Goal: Task Accomplishment & Management: Use online tool/utility

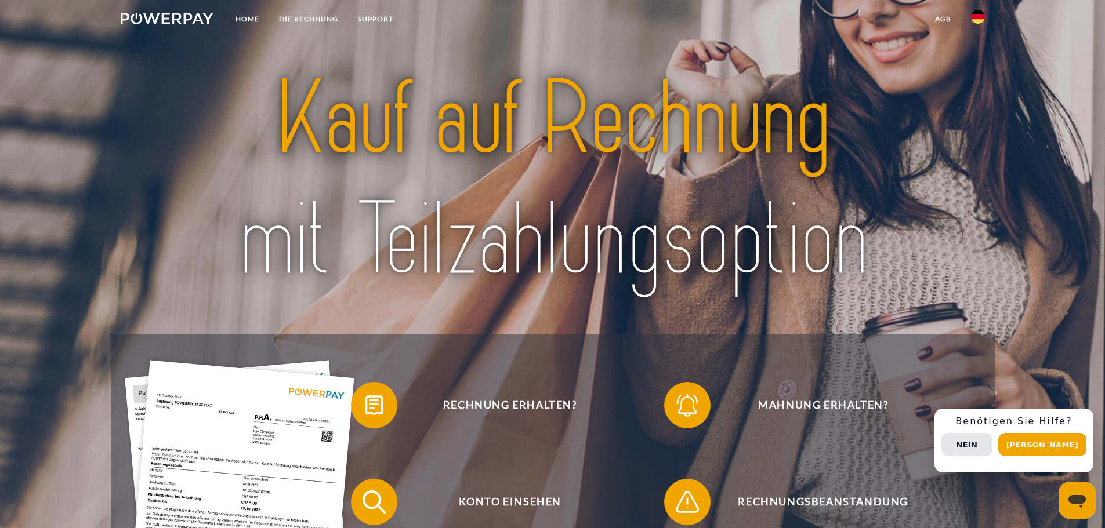
click at [546, 17] on img at bounding box center [978, 17] width 14 height 14
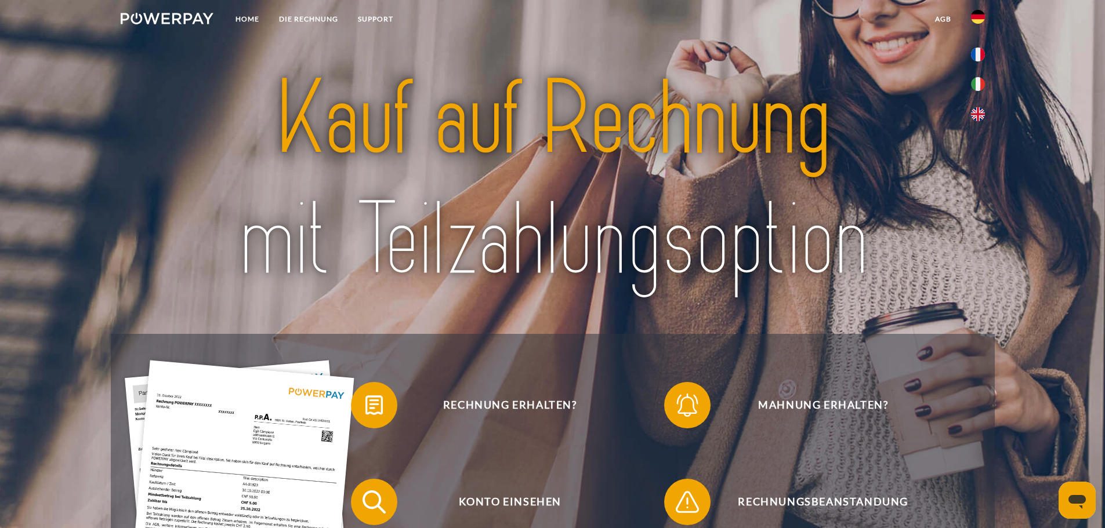
click at [546, 10] on img at bounding box center [978, 17] width 14 height 14
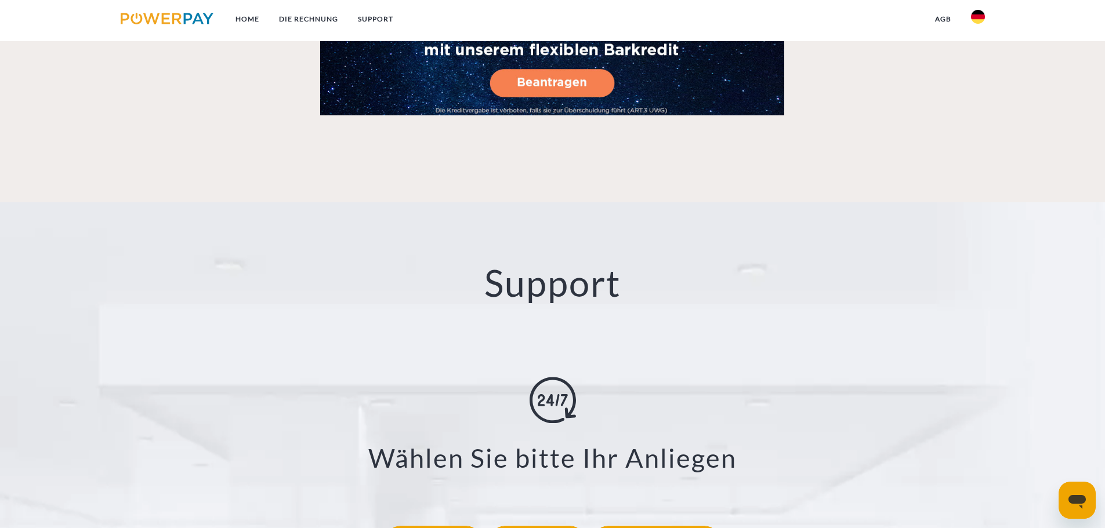
scroll to position [2030, 0]
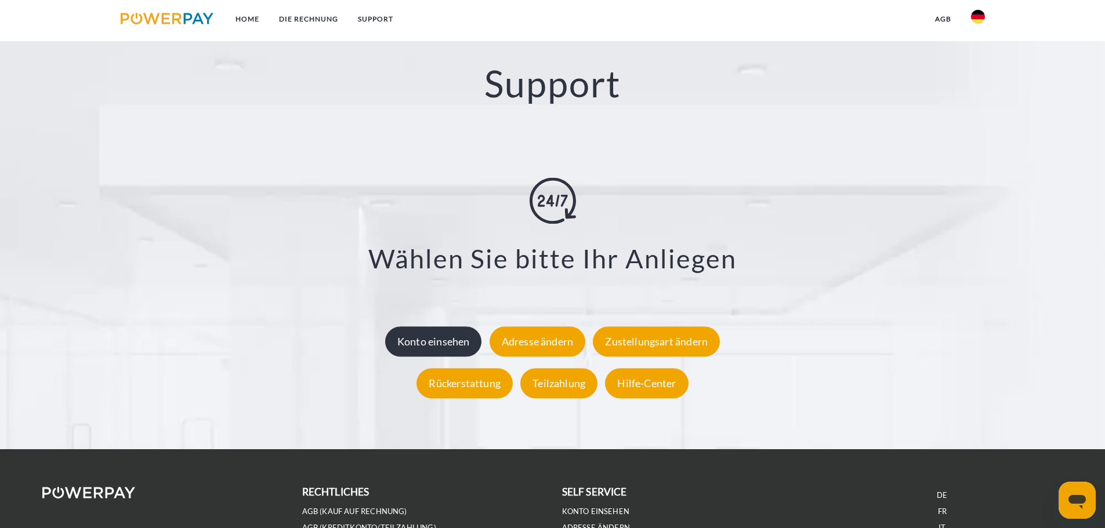
click at [445, 343] on div "Konto einsehen" at bounding box center [433, 342] width 97 height 30
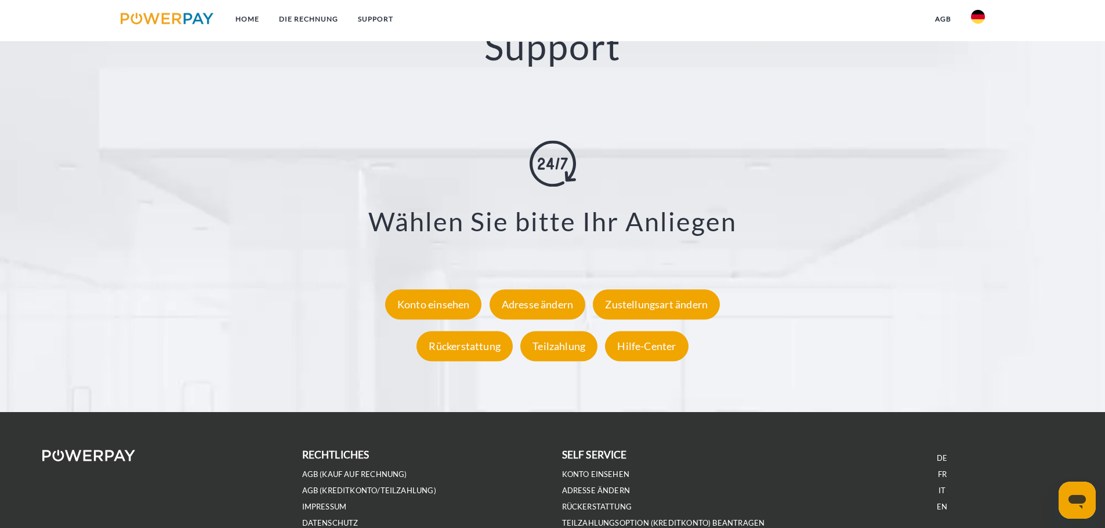
scroll to position [2088, 0]
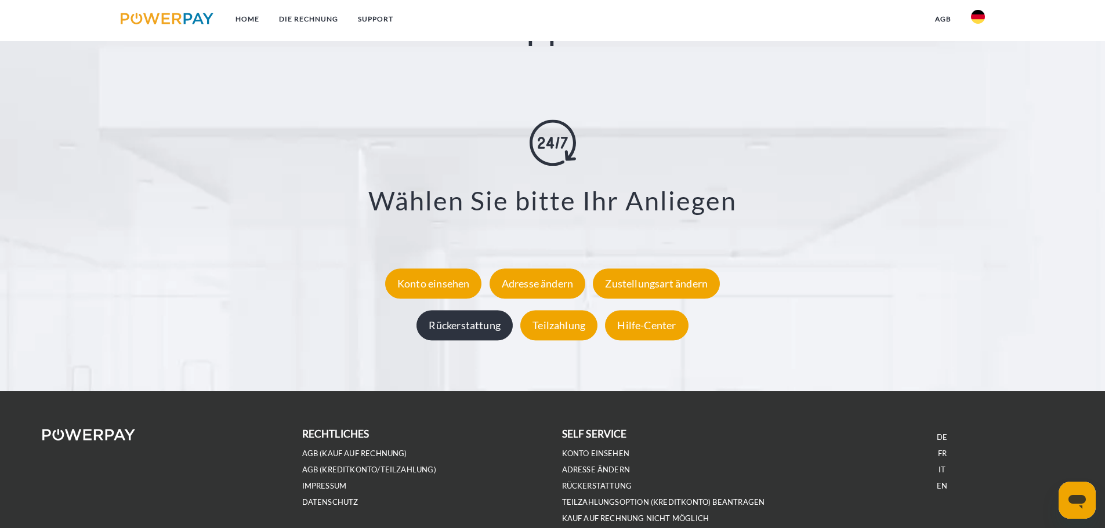
click at [488, 325] on div "Rückerstattung" at bounding box center [465, 325] width 96 height 30
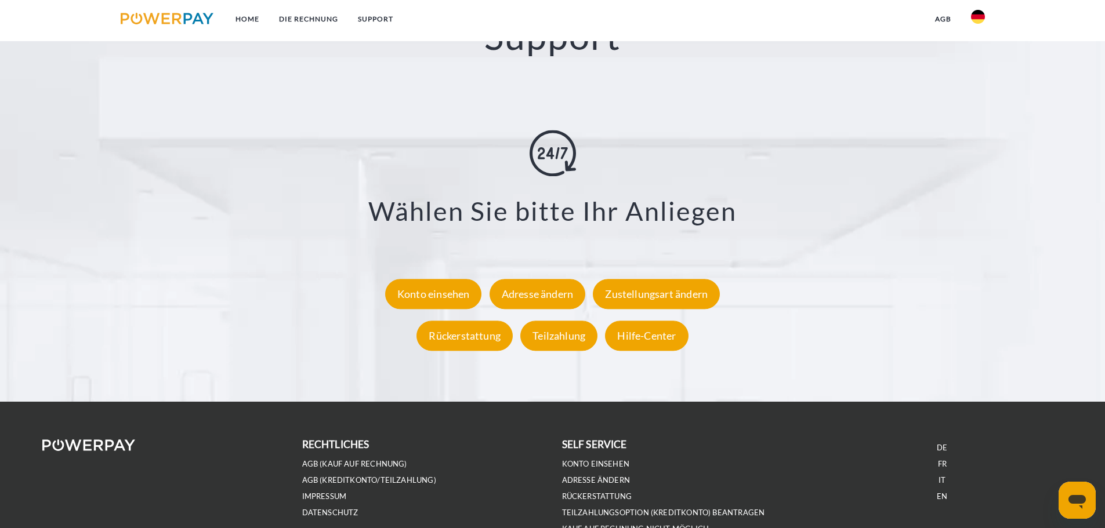
scroll to position [2088, 0]
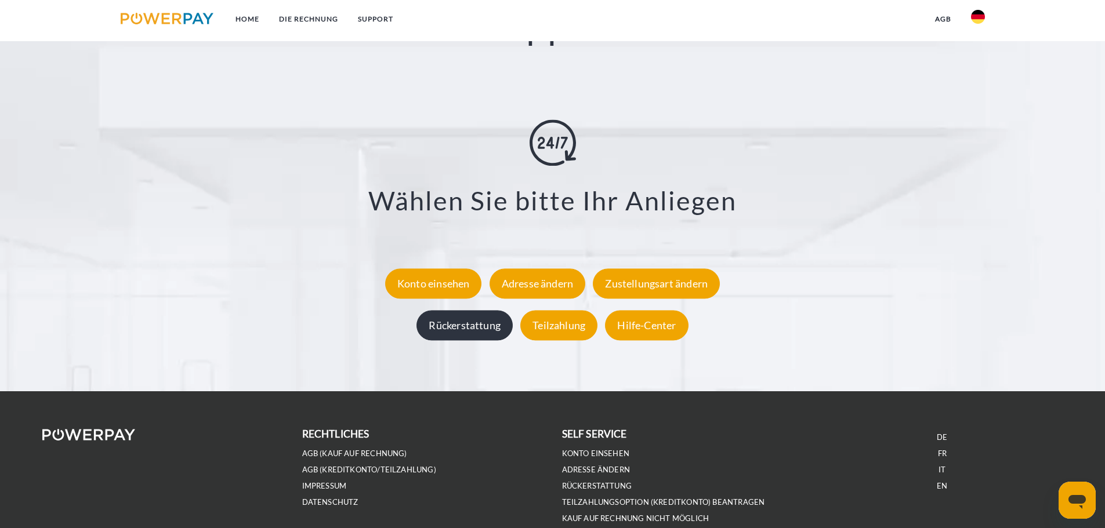
click at [466, 324] on div "Rückerstattung" at bounding box center [465, 325] width 96 height 30
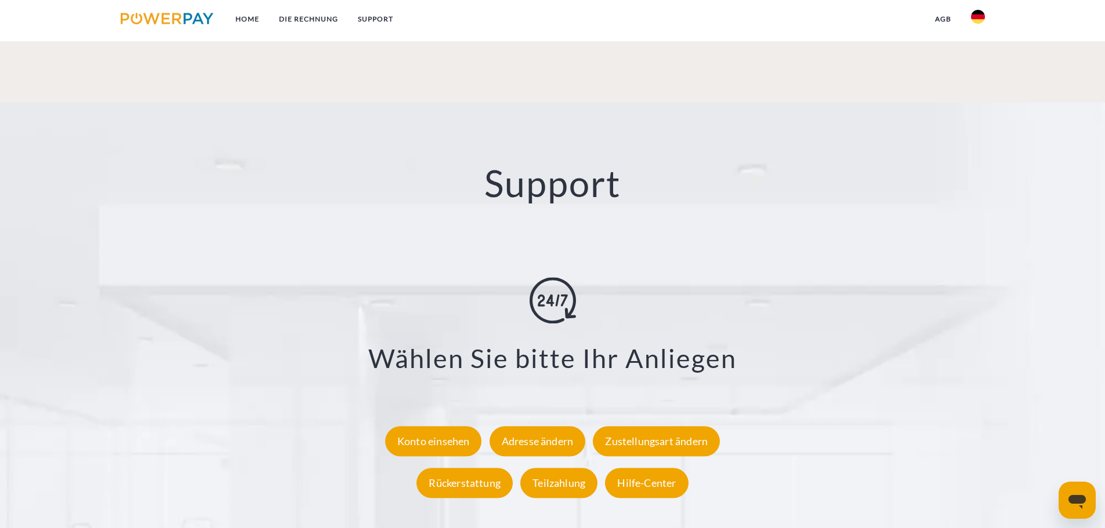
scroll to position [1914, 0]
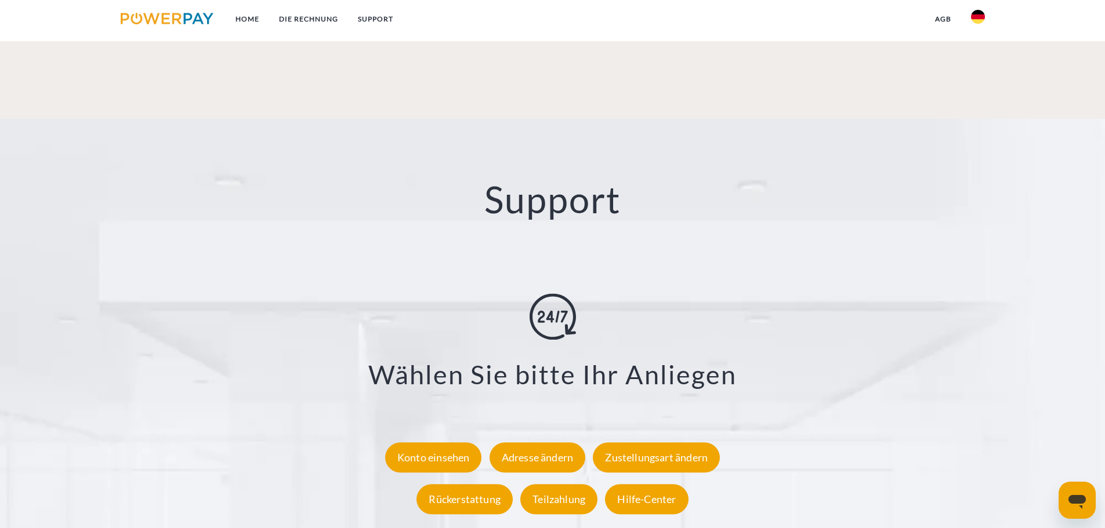
click at [877, 305] on div "**********" at bounding box center [553, 407] width 966 height 227
drag, startPoint x: 877, startPoint y: 305, endPoint x: 795, endPoint y: 320, distance: 83.2
